Goal: Task Accomplishment & Management: Use online tool/utility

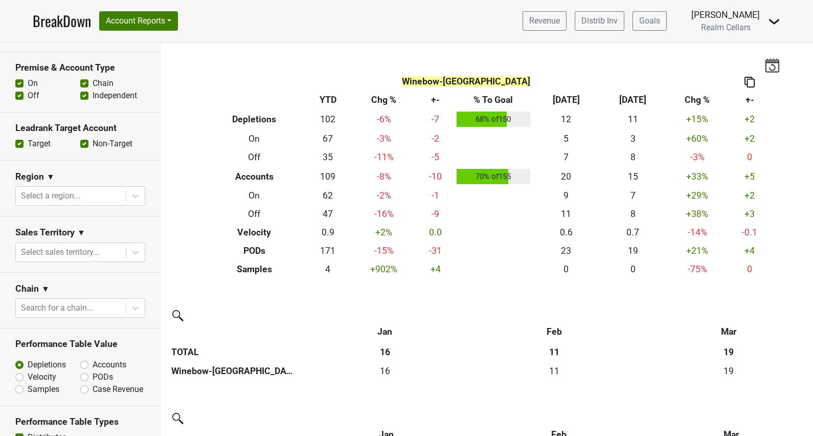
scroll to position [254, 0]
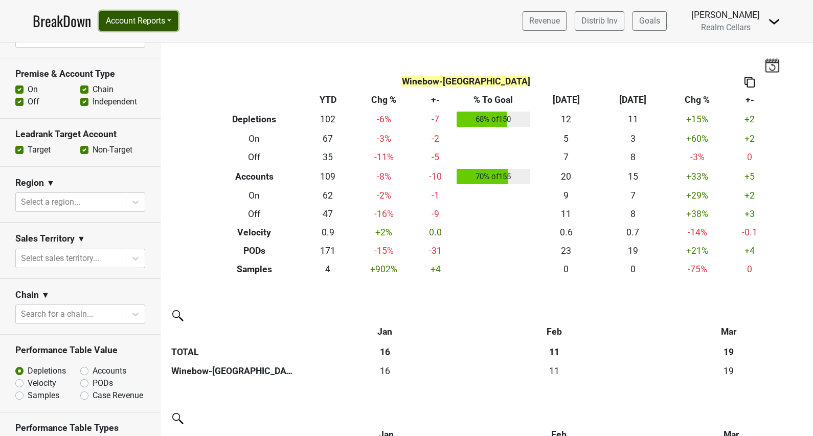
click at [130, 20] on button "Account Reports" at bounding box center [138, 20] width 79 height 19
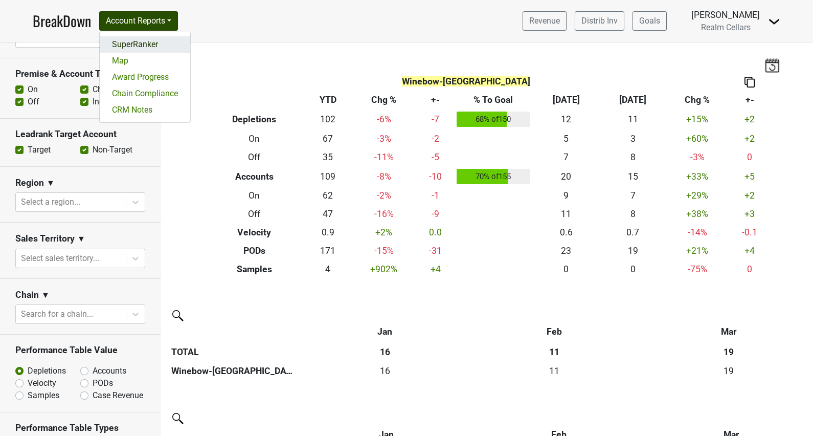
click at [137, 47] on link "SuperRanker" at bounding box center [145, 44] width 90 height 16
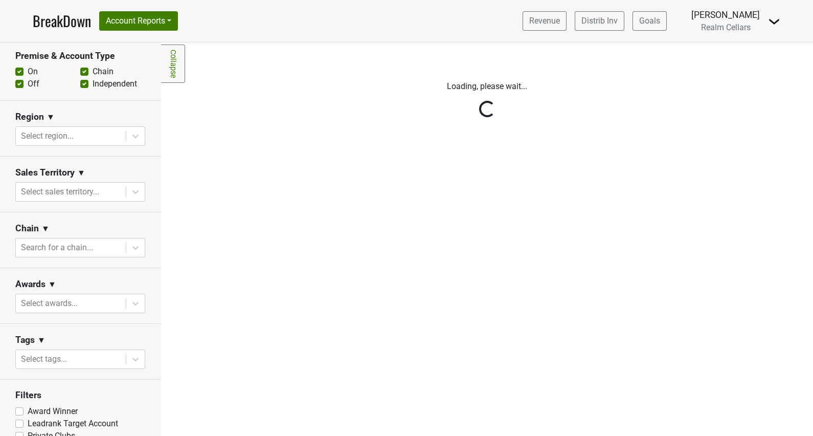
scroll to position [303, 0]
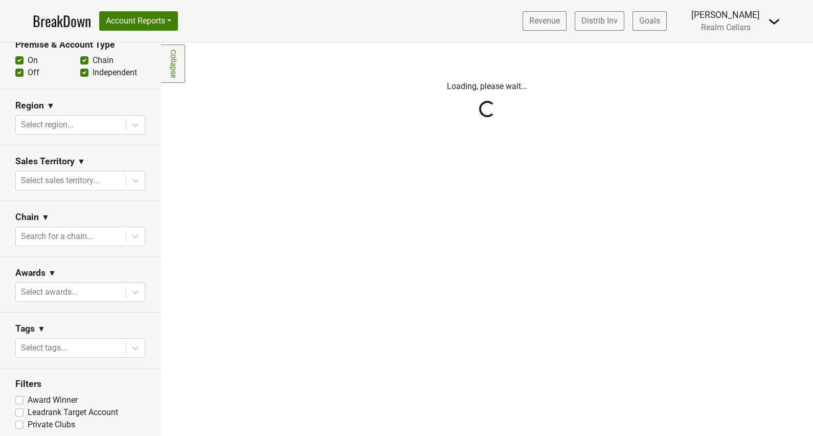
click at [28, 418] on label "Private Clubs" at bounding box center [52, 424] width 48 height 12
click at [18, 418] on input "Private Clubs" at bounding box center [19, 423] width 8 height 10
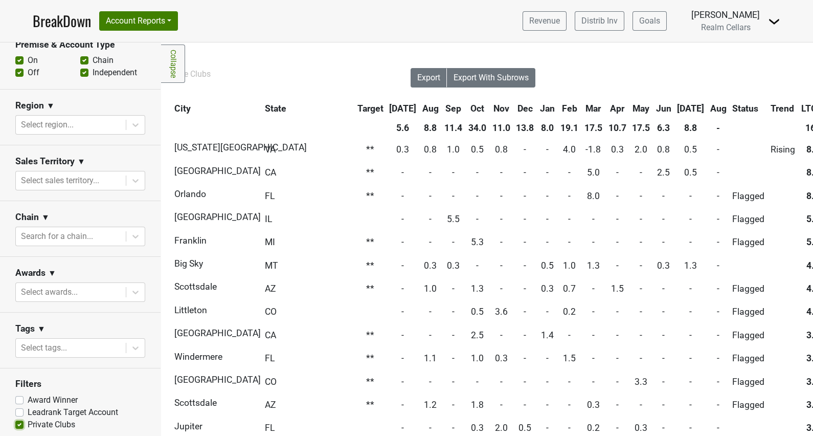
scroll to position [0, 227]
click at [28, 418] on label "Private Clubs" at bounding box center [52, 424] width 48 height 12
click at [20, 418] on input "Private Clubs" at bounding box center [19, 423] width 8 height 10
checkbox input "false"
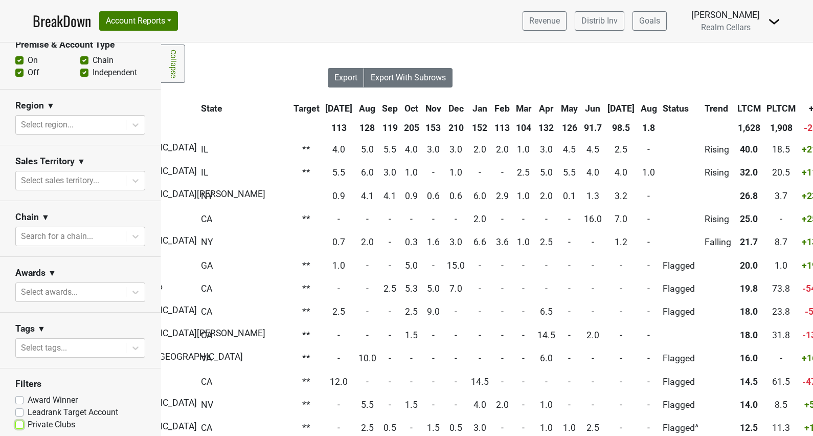
scroll to position [0, 338]
